Goal: Task Accomplishment & Management: Manage account settings

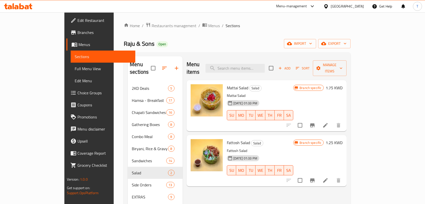
scroll to position [23, 0]
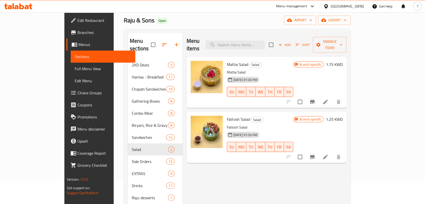
click at [28, 4] on icon at bounding box center [18, 6] width 28 height 6
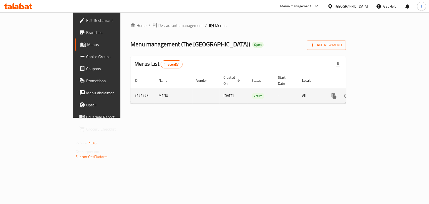
click at [376, 90] on link "enhanced table" at bounding box center [370, 96] width 12 height 12
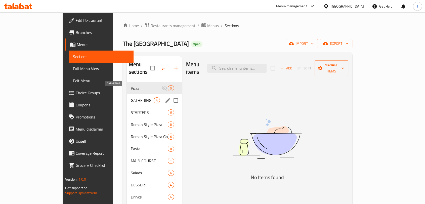
click at [131, 97] on span "GATHERING" at bounding box center [142, 100] width 23 height 6
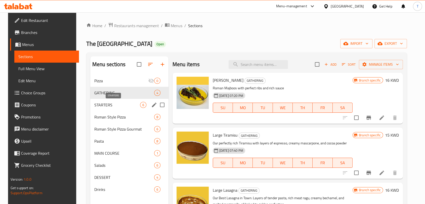
click at [120, 106] on span "STARTERS" at bounding box center [117, 105] width 46 height 6
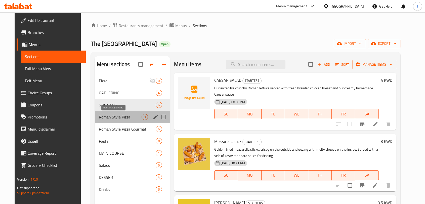
click at [115, 119] on span "Roman Style Pizza" at bounding box center [120, 117] width 43 height 6
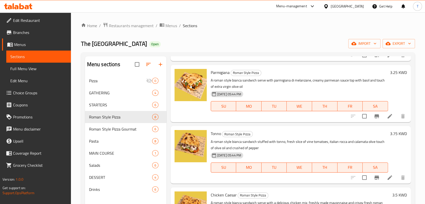
scroll to position [292, 0]
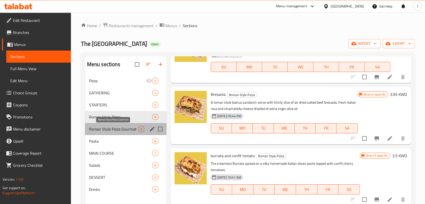
click at [123, 128] on span "Roman Style Pizza Gourmat" at bounding box center [113, 129] width 49 height 6
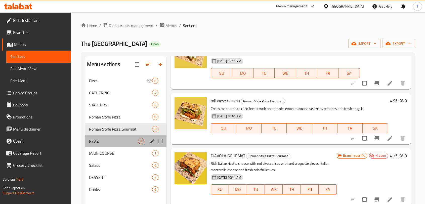
click at [110, 144] on div "Pasta 8" at bounding box center [125, 141] width 81 height 12
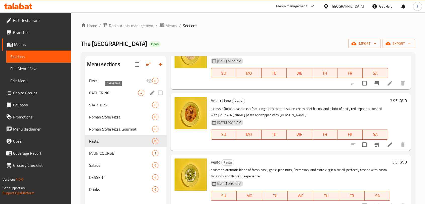
click at [95, 93] on span "GATHERING" at bounding box center [113, 93] width 49 height 6
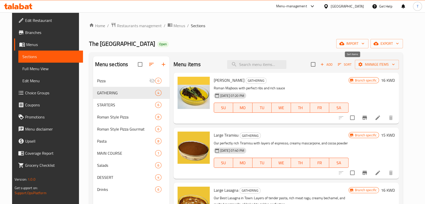
click at [352, 64] on span "Sort" at bounding box center [345, 65] width 14 height 6
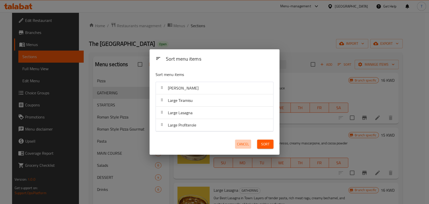
click at [238, 146] on span "Cancel" at bounding box center [243, 144] width 12 height 6
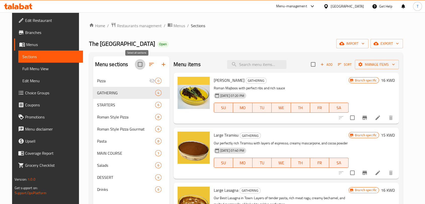
click at [138, 63] on input "checkbox" at bounding box center [140, 64] width 11 height 11
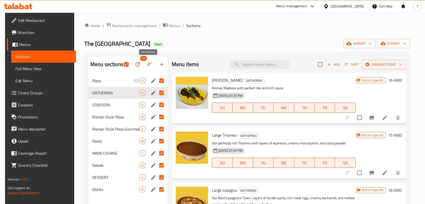
click at [147, 65] on icon "button" at bounding box center [150, 64] width 6 height 6
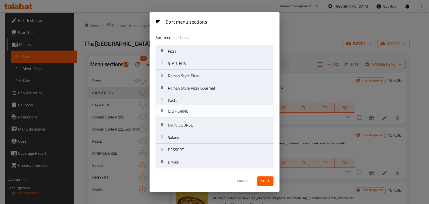
drag, startPoint x: 162, startPoint y: 67, endPoint x: 162, endPoint y: 116, distance: 49.0
click at [162, 116] on nav "Pizza GATHERING STARTERS Roman Style Pizza Roman Style Pizza Gourmat Pasta MAIN…" at bounding box center [215, 107] width 118 height 124
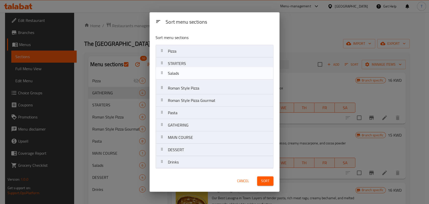
drag, startPoint x: 163, startPoint y: 138, endPoint x: 163, endPoint y: 73, distance: 65.1
click at [163, 73] on nav "Pizza STARTERS Roman Style Pizza Roman Style Pizza Gourmat Pasta GATHERING MAIN…" at bounding box center [215, 107] width 118 height 124
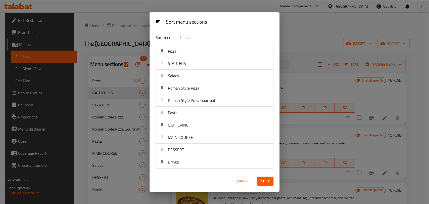
click at [268, 181] on span "Sort" at bounding box center [265, 181] width 8 height 6
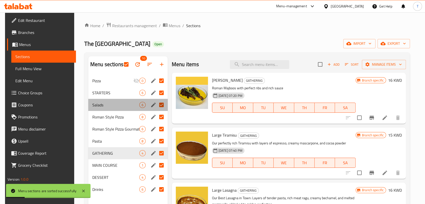
click at [114, 99] on div "Salads 6" at bounding box center [127, 105] width 79 height 12
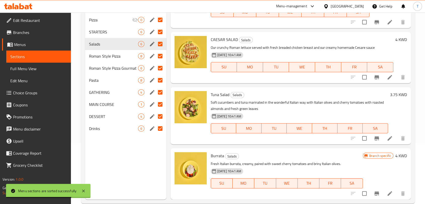
scroll to position [70, 0]
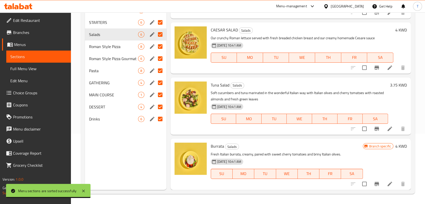
click at [374, 67] on icon "Branch-specific-item" at bounding box center [376, 68] width 5 height 4
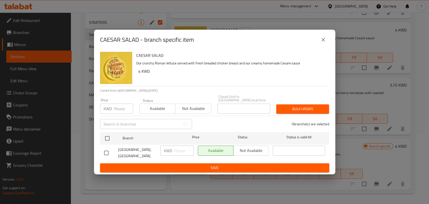
click at [327, 39] on button "close" at bounding box center [323, 40] width 12 height 12
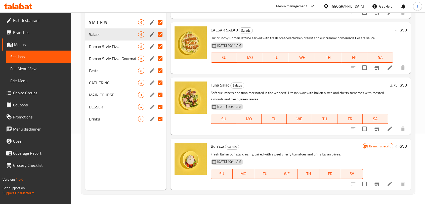
click at [374, 127] on icon "Branch-specific-item" at bounding box center [377, 129] width 6 height 6
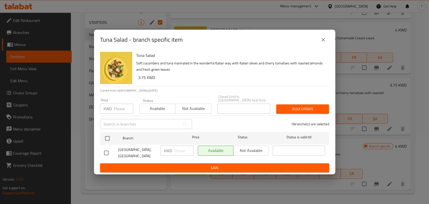
click at [322, 39] on icon "close" at bounding box center [323, 40] width 6 height 6
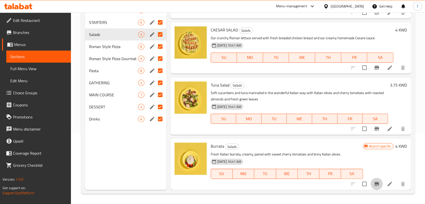
click at [374, 184] on icon "Branch-specific-item" at bounding box center [377, 184] width 6 height 6
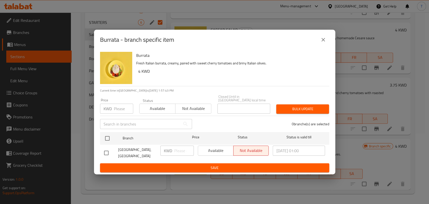
click at [326, 41] on icon "close" at bounding box center [323, 40] width 6 height 6
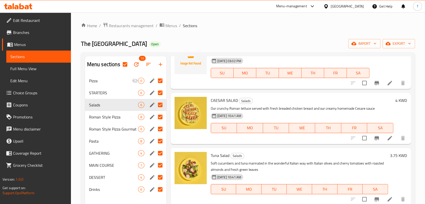
scroll to position [0, 0]
click at [124, 66] on input "checkbox" at bounding box center [125, 64] width 11 height 11
checkbox input "false"
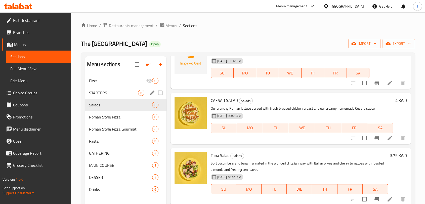
click at [117, 88] on div "STARTERS 6" at bounding box center [125, 93] width 81 height 12
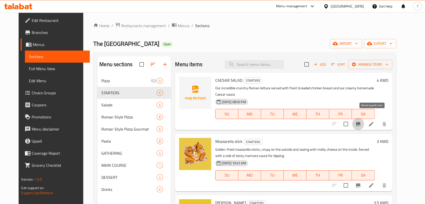
click at [360, 122] on icon "Branch-specific-item" at bounding box center [358, 124] width 5 height 4
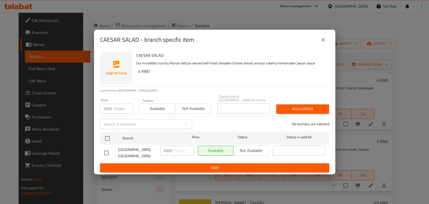
click at [243, 147] on div "Available Not available" at bounding box center [233, 151] width 71 height 10
click at [249, 150] on div "Available Not available" at bounding box center [233, 151] width 71 height 10
click at [250, 150] on div "Available Not available" at bounding box center [233, 151] width 71 height 10
click at [108, 149] on input "checkbox" at bounding box center [106, 153] width 11 height 11
checkbox input "true"
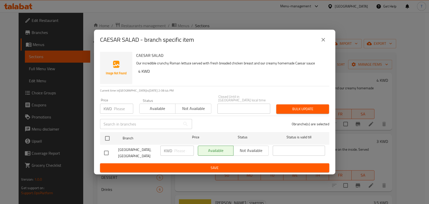
checkbox input "true"
click at [240, 151] on span "Not available" at bounding box center [251, 150] width 31 height 7
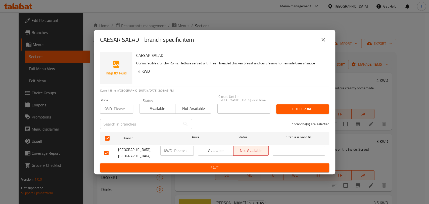
click at [247, 165] on span "Save" at bounding box center [214, 168] width 221 height 6
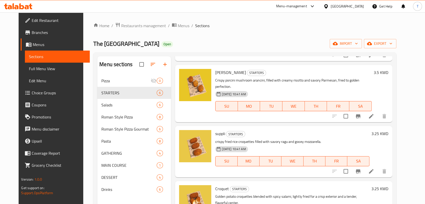
scroll to position [157, 0]
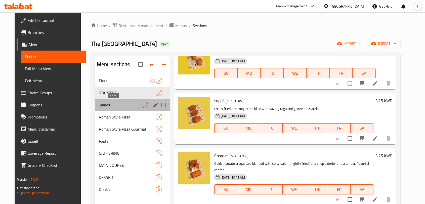
click at [99, 103] on span "Salads" at bounding box center [120, 105] width 43 height 6
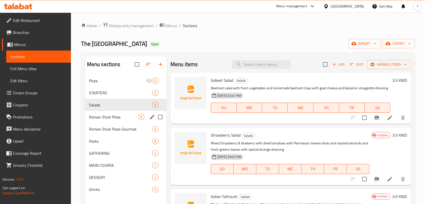
click at [107, 113] on div "Roman Style Pizza 8" at bounding box center [125, 117] width 81 height 12
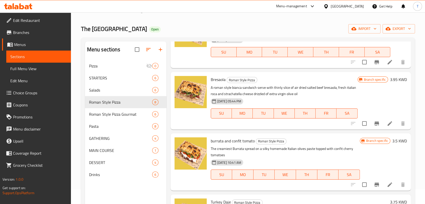
scroll to position [70, 0]
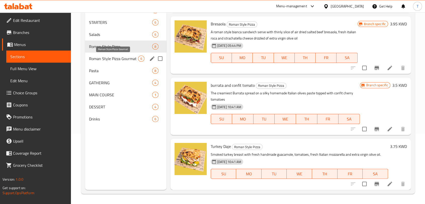
click at [130, 56] on span "Roman Style Pizza Gourmat" at bounding box center [113, 59] width 49 height 6
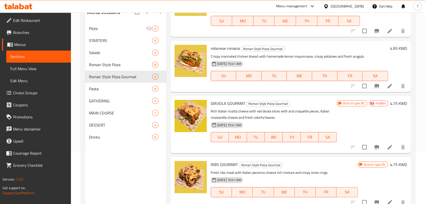
scroll to position [70, 0]
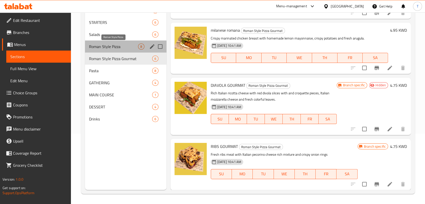
click at [123, 47] on span "Roman Style Pizza" at bounding box center [113, 47] width 49 height 6
